Goal: Information Seeking & Learning: Find specific fact

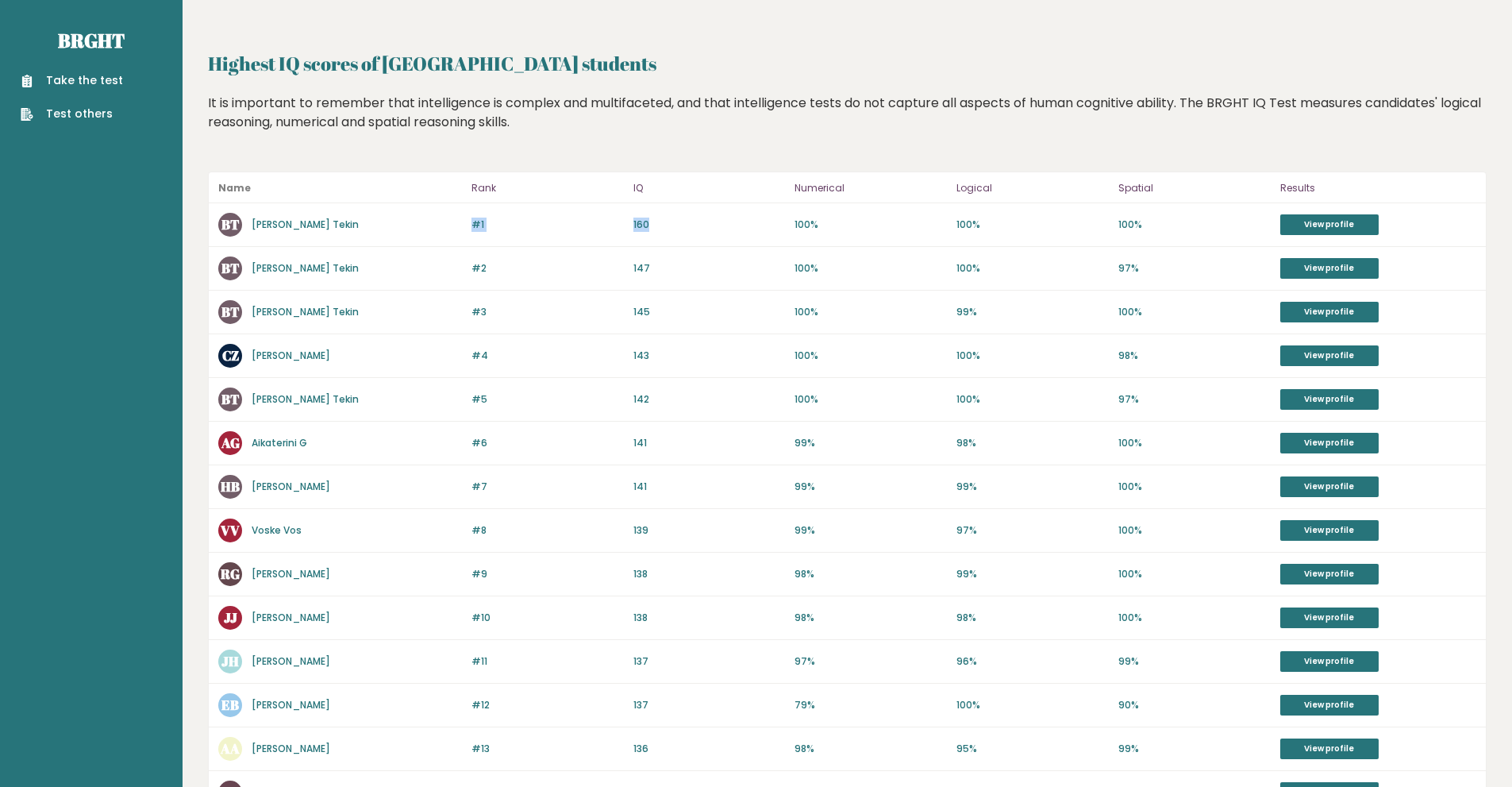
drag, startPoint x: 659, startPoint y: 225, endPoint x: 423, endPoint y: 233, distance: 236.1
click at [428, 231] on div "#1 BT Berken Tekin 160 #1 160 100% 100% 100% View profile" at bounding box center [847, 225] width 1277 height 44
click at [332, 164] on div "Highest IQ scores of Technische Universiteit Delft students Highest IQ scores o…" at bounding box center [847, 563] width 1278 height 1027
drag, startPoint x: 518, startPoint y: 360, endPoint x: 467, endPoint y: 360, distance: 51.0
click at [467, 360] on div "#4 CZ Chris Zhang 144 #4 143 100% 100% 98% View profile" at bounding box center [847, 356] width 1277 height 44
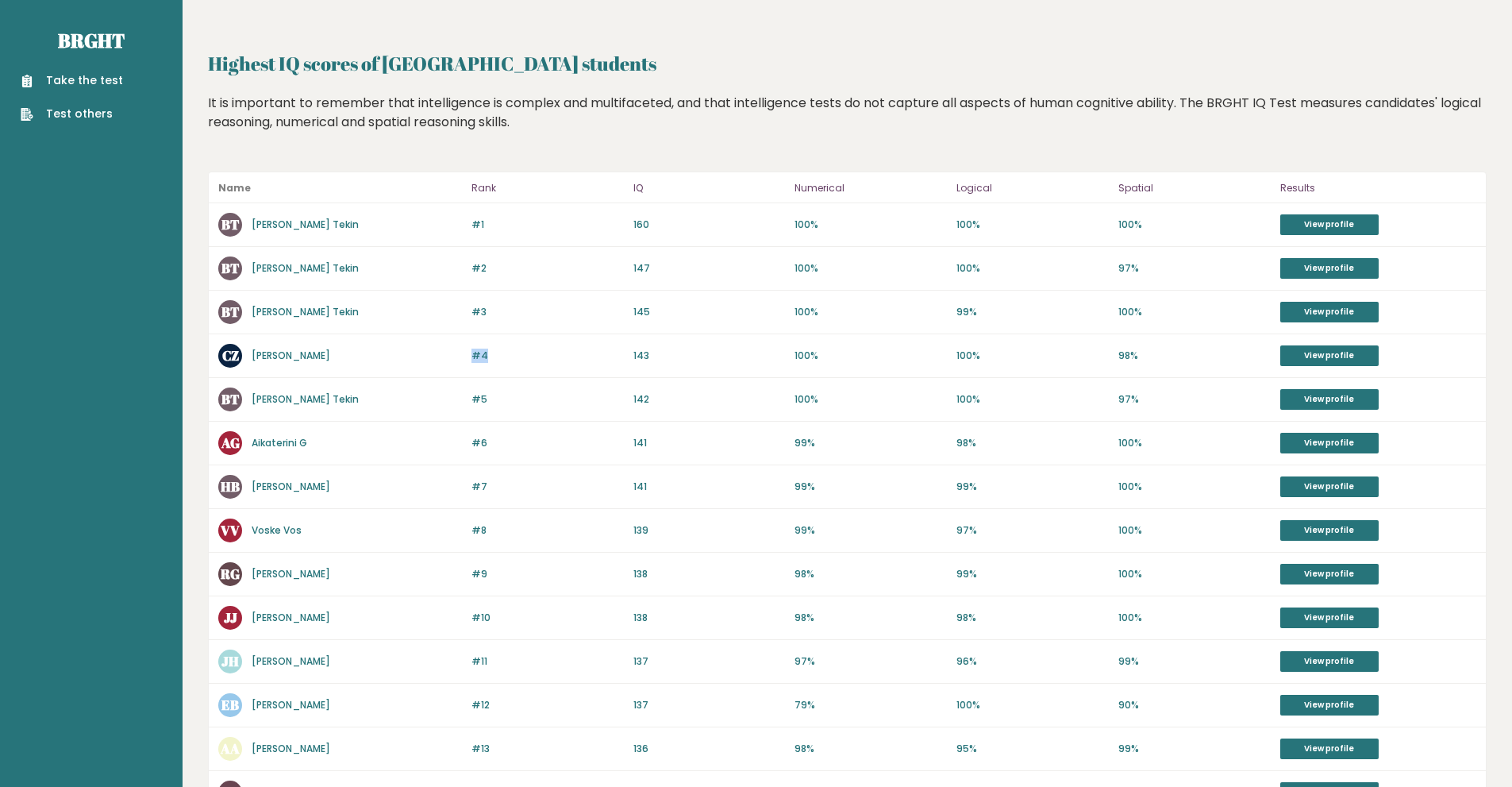
click at [518, 361] on p "#4" at bounding box center [548, 355] width 152 height 15
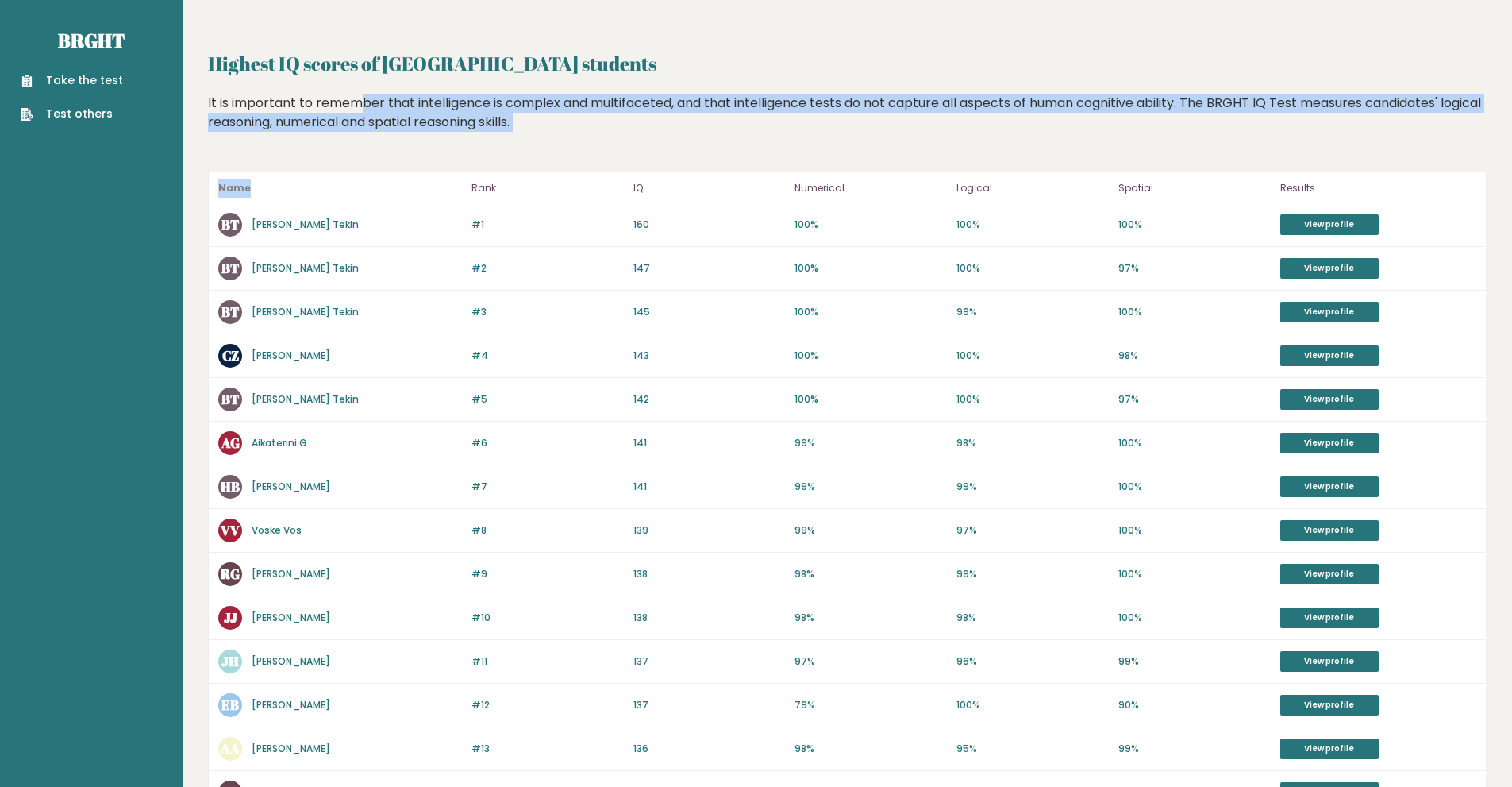
drag, startPoint x: 267, startPoint y: 103, endPoint x: 183, endPoint y: 257, distance: 175.4
click at [367, 212] on div "Highest IQ scores of Technische Universiteit Delft students Highest IQ scores o…" at bounding box center [847, 563] width 1278 height 1027
click at [265, 220] on link "Berken Tekin" at bounding box center [305, 224] width 107 height 14
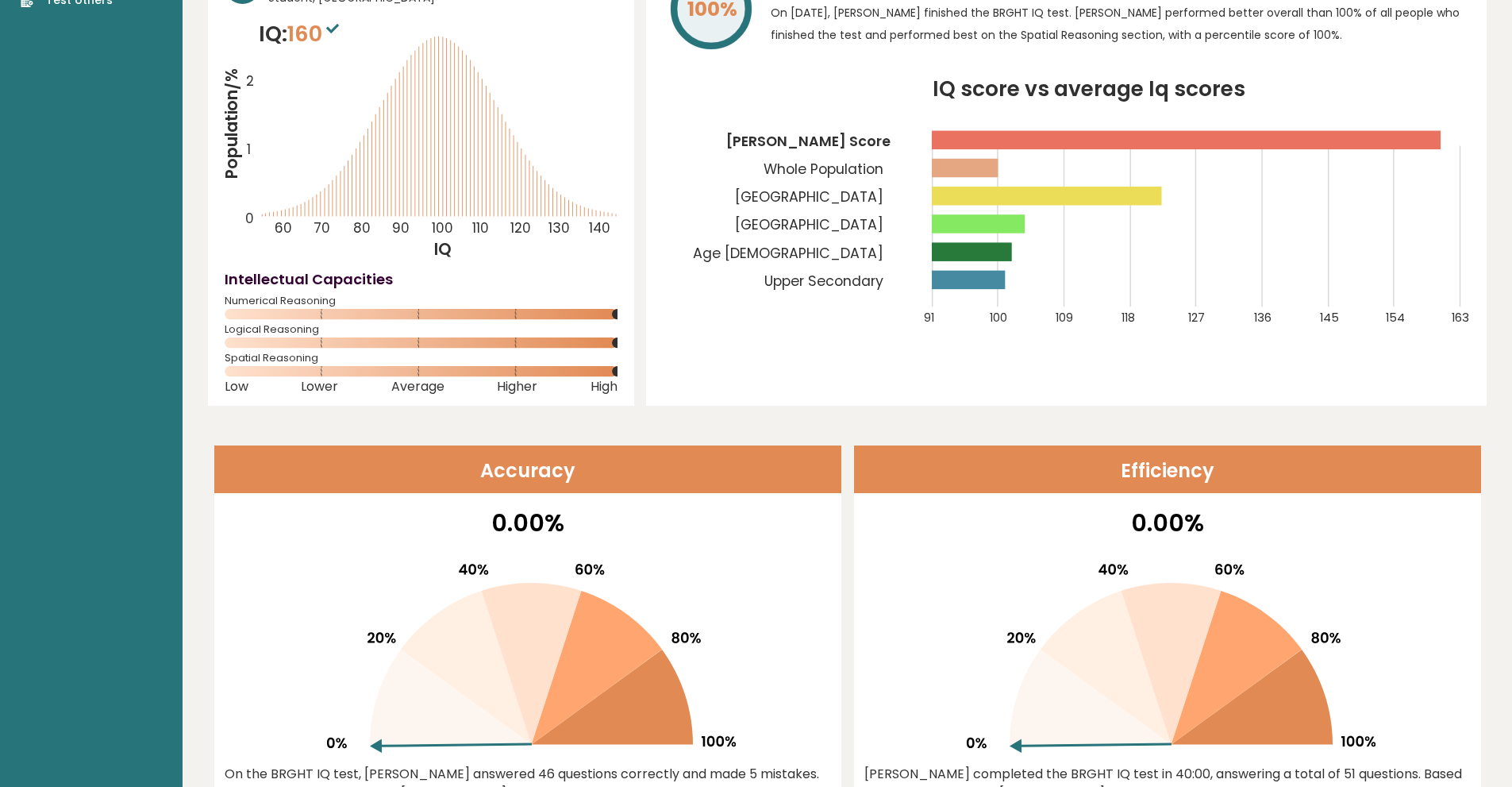
scroll to position [133, 0]
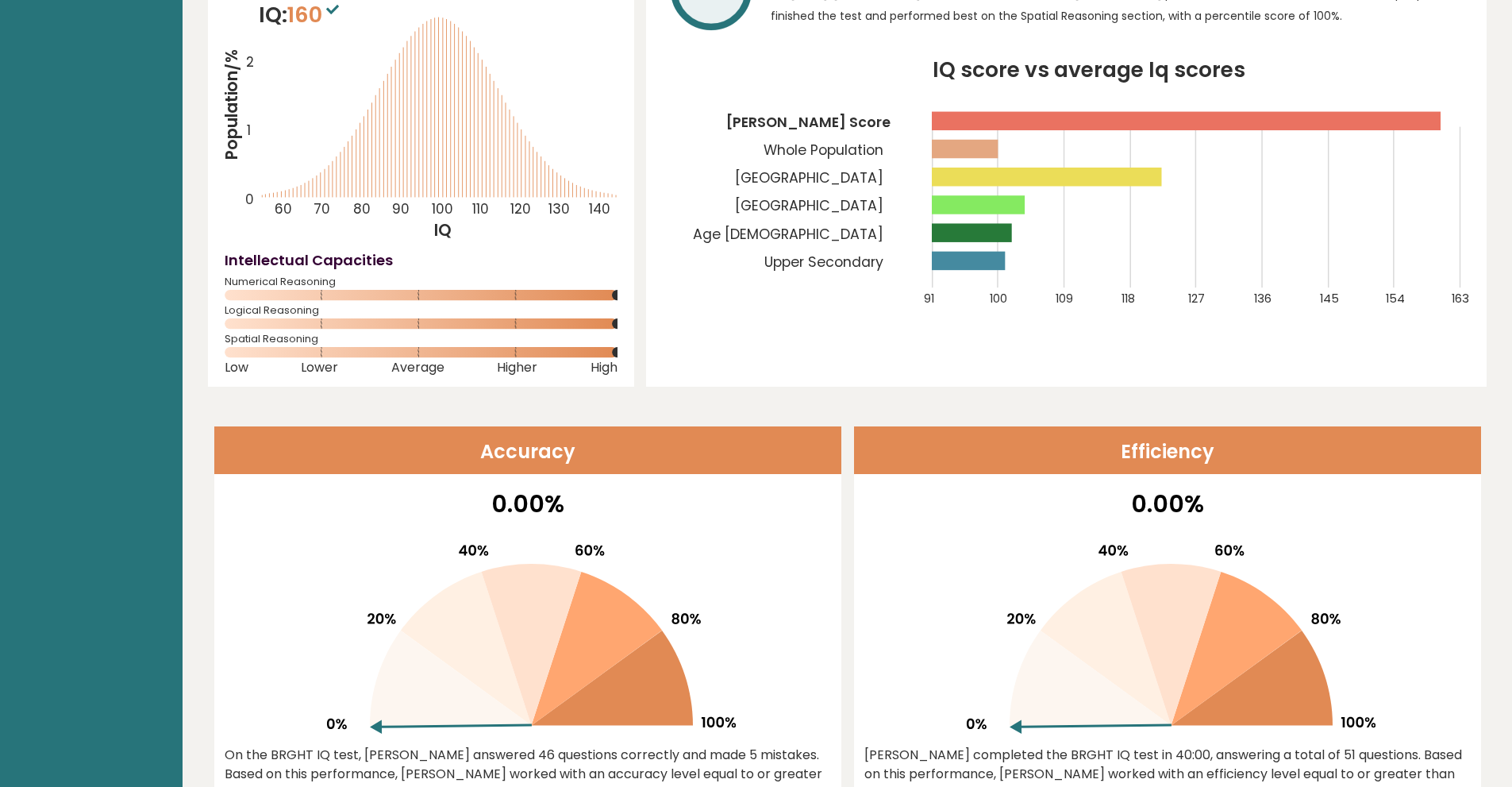
drag, startPoint x: 669, startPoint y: 698, endPoint x: 582, endPoint y: 680, distance: 88.8
click at [583, 680] on g at bounding box center [531, 639] width 408 height 189
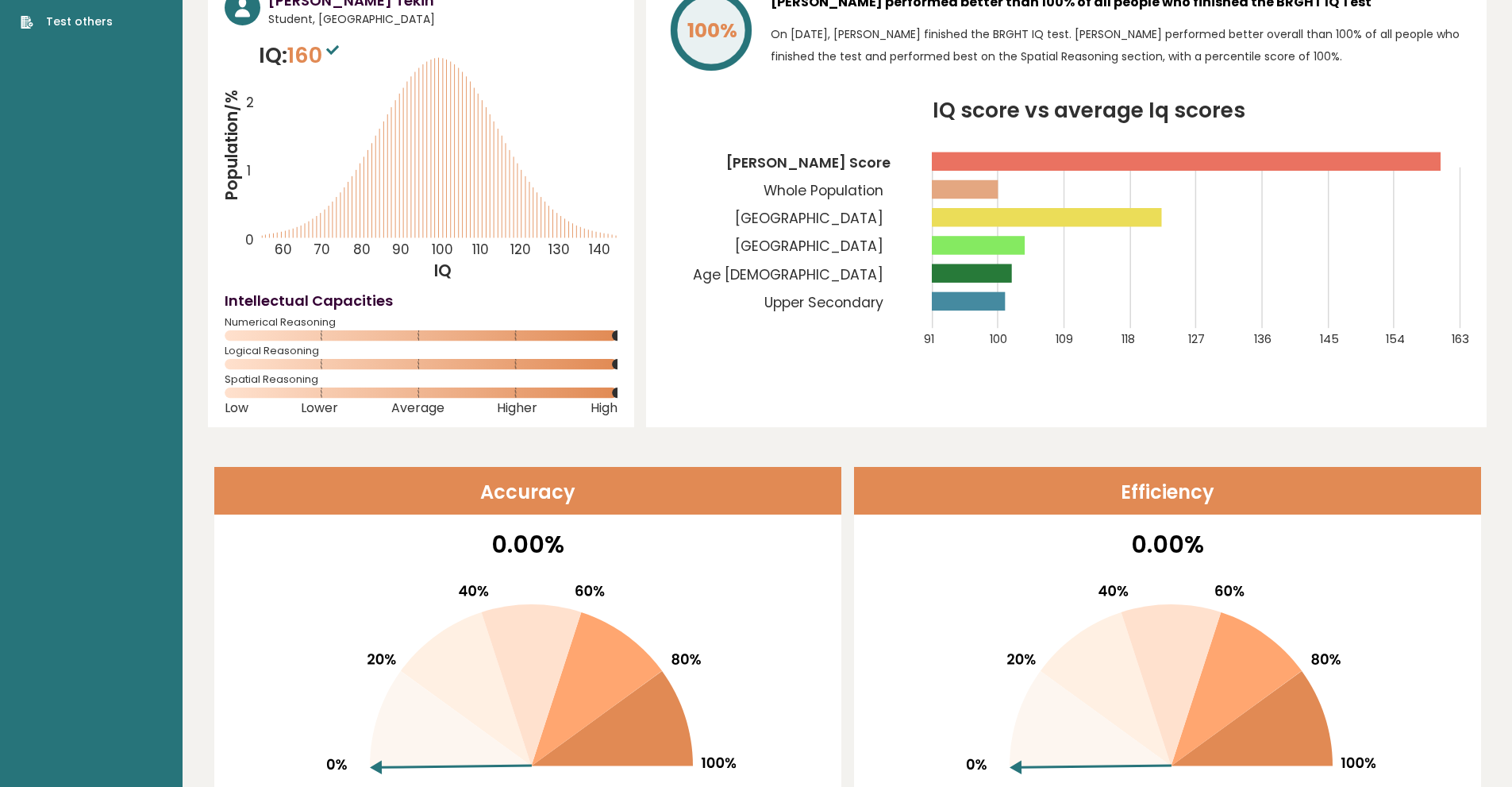
scroll to position [0, 0]
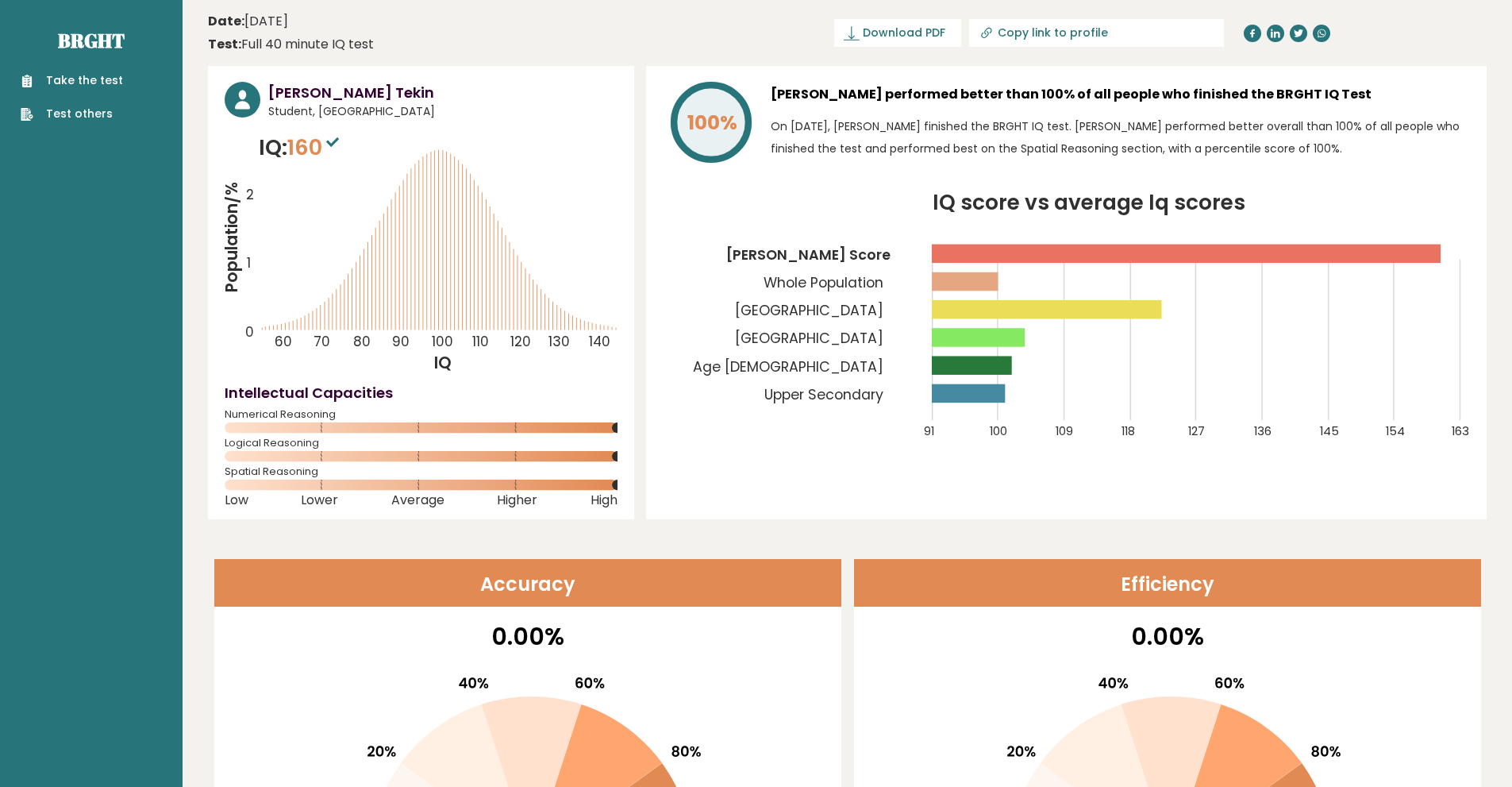
click at [1158, 311] on rect at bounding box center [1046, 310] width 229 height 18
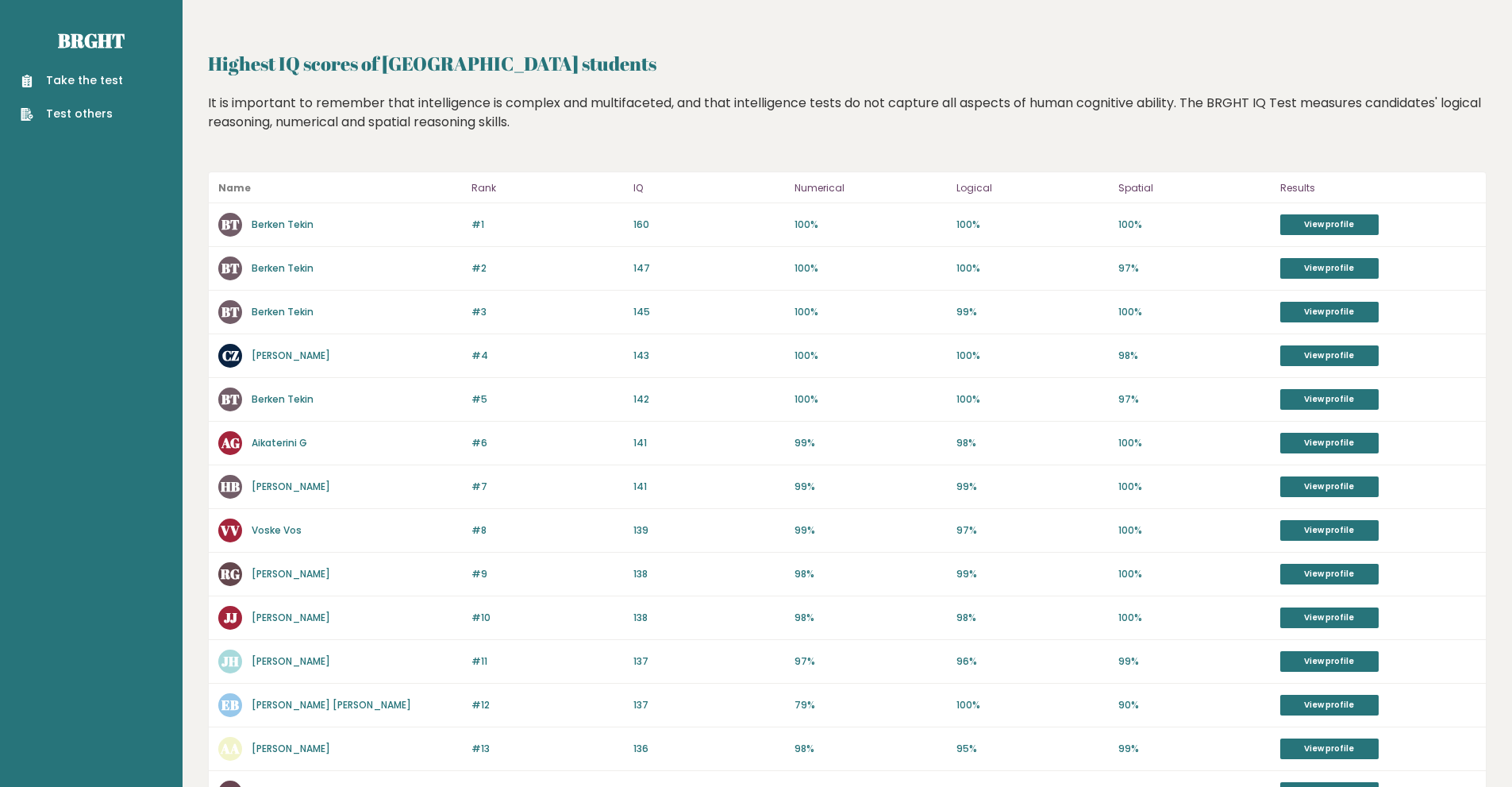
scroll to position [391, 0]
